Goal: Task Accomplishment & Management: Manage account settings

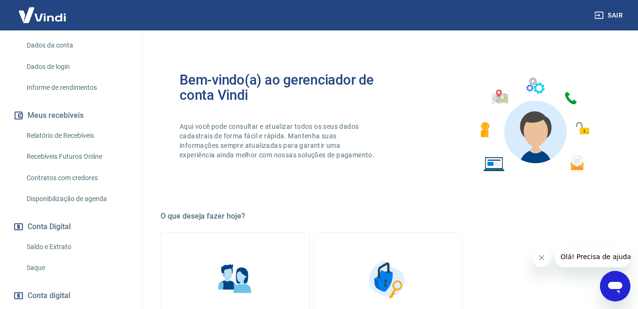
scroll to position [143, 0]
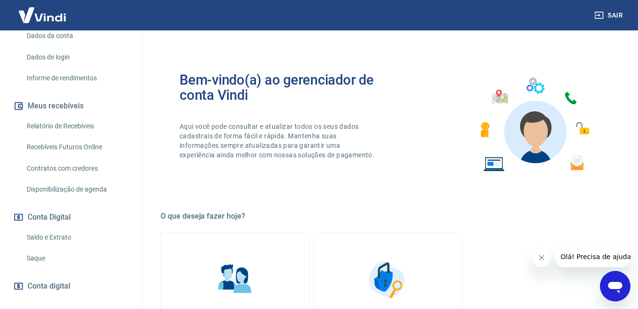
click at [50, 268] on link "Saque" at bounding box center [77, 258] width 108 height 19
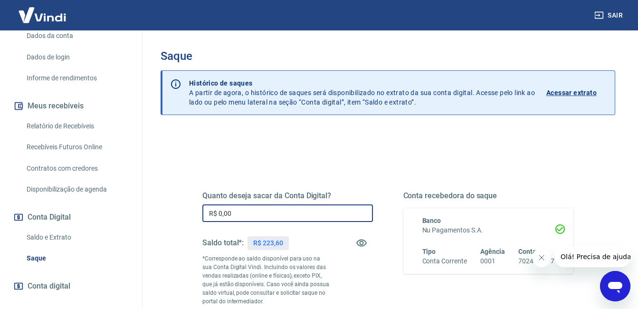
click at [249, 216] on input "R$ 0,00" at bounding box center [288, 213] width 171 height 18
click at [255, 217] on input "R$ 0,00" at bounding box center [288, 213] width 171 height 18
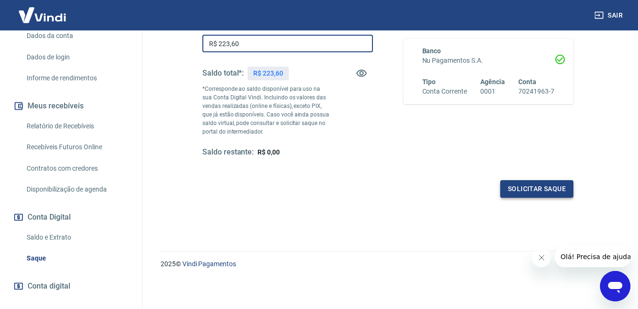
type input "R$ 223,60"
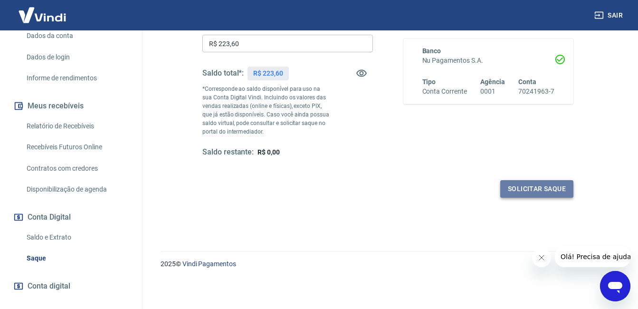
click at [565, 186] on button "Solicitar saque" at bounding box center [537, 189] width 73 height 18
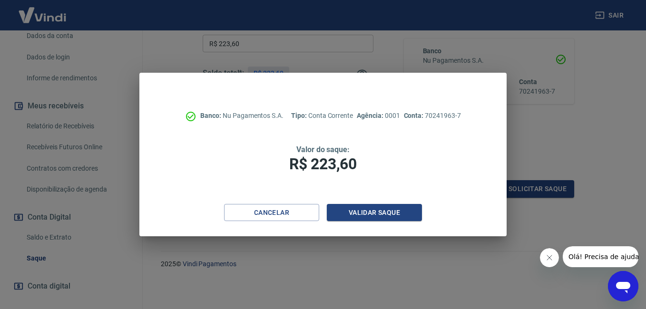
click at [547, 257] on icon "Fechar mensagem da empresa" at bounding box center [549, 258] width 8 height 8
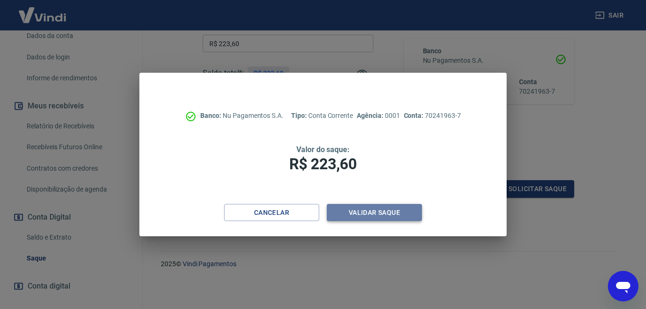
click at [379, 212] on button "Validar saque" at bounding box center [374, 213] width 95 height 18
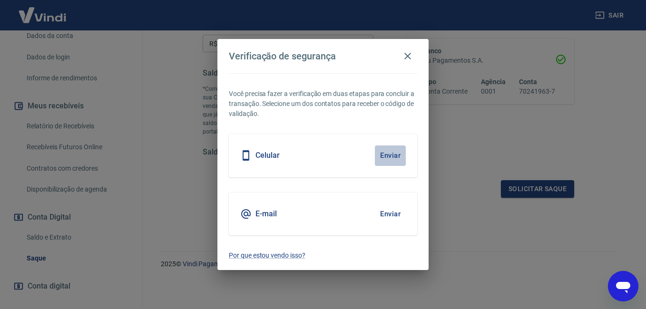
click at [385, 159] on button "Enviar" at bounding box center [390, 155] width 31 height 20
click at [385, 161] on button "Enviar" at bounding box center [390, 155] width 31 height 20
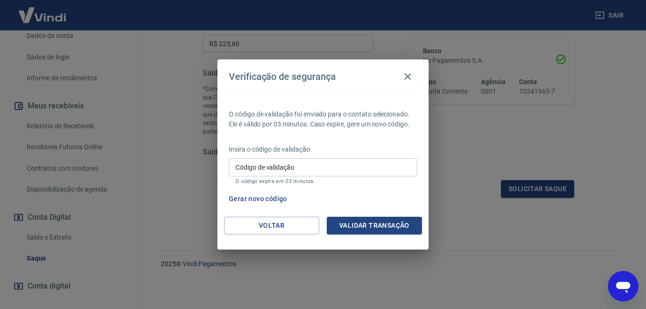
click at [385, 162] on input "Código de validação" at bounding box center [323, 167] width 188 height 18
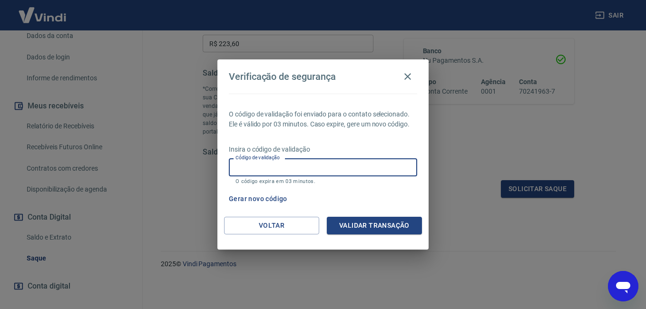
click at [385, 162] on input "Código de validação" at bounding box center [323, 167] width 188 height 18
type input "192133"
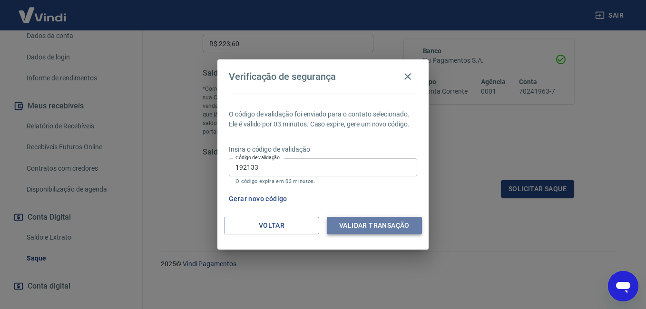
click at [376, 222] on button "Validar transação" at bounding box center [374, 226] width 95 height 18
click at [376, 222] on div "Validar transação" at bounding box center [374, 226] width 95 height 18
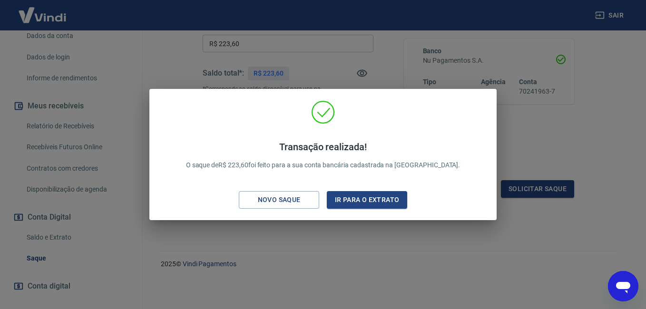
drag, startPoint x: 376, startPoint y: 222, endPoint x: 311, endPoint y: 206, distance: 66.0
click at [311, 206] on button "Novo saque" at bounding box center [279, 200] width 80 height 18
